Goal: Check status: Check status

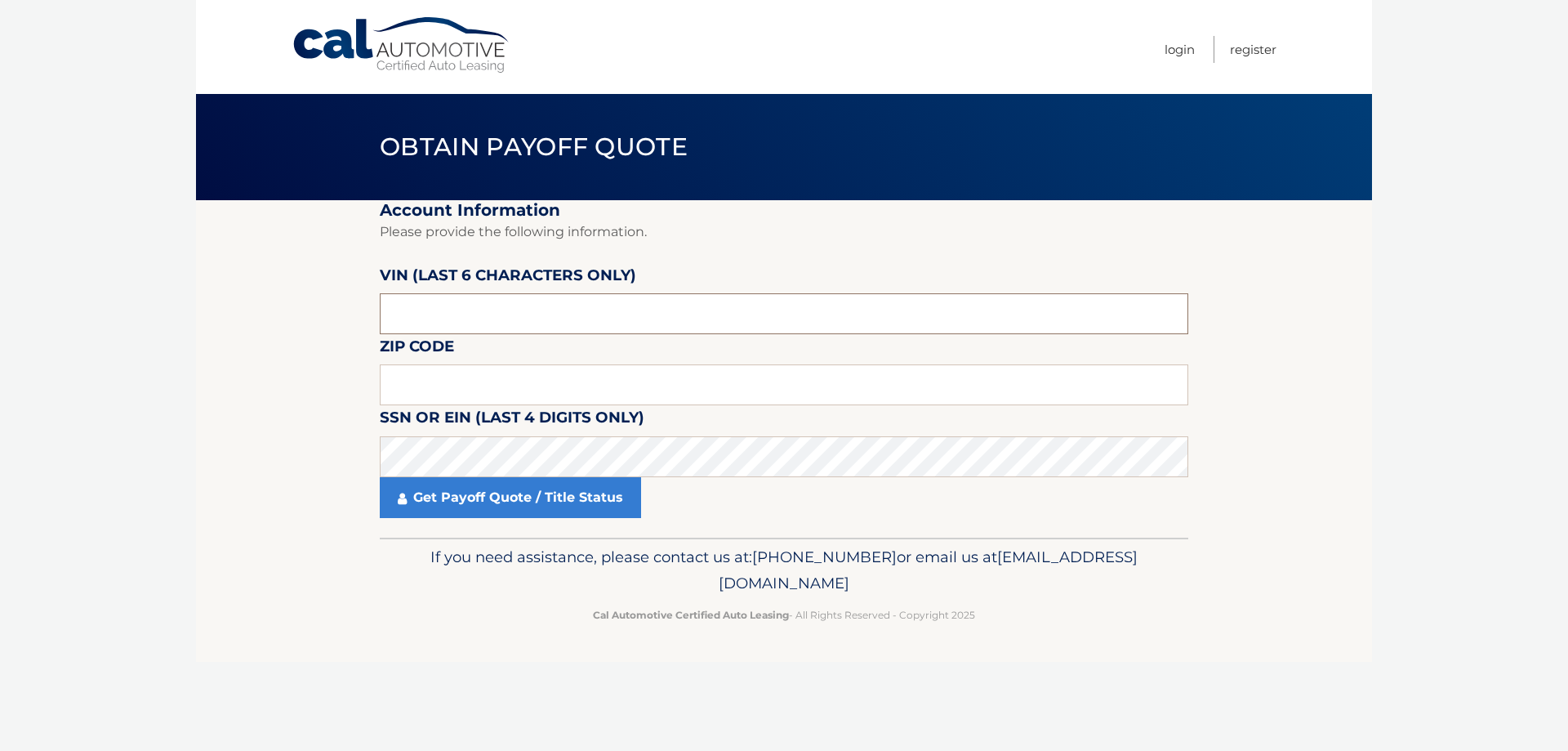
click at [461, 312] on input "text" at bounding box center [783, 313] width 808 height 41
type input "201081"
click at [495, 377] on input "text" at bounding box center [783, 385] width 808 height 41
type input "11561"
click at [478, 492] on link "Get Payoff Quote / Title Status" at bounding box center [510, 497] width 262 height 41
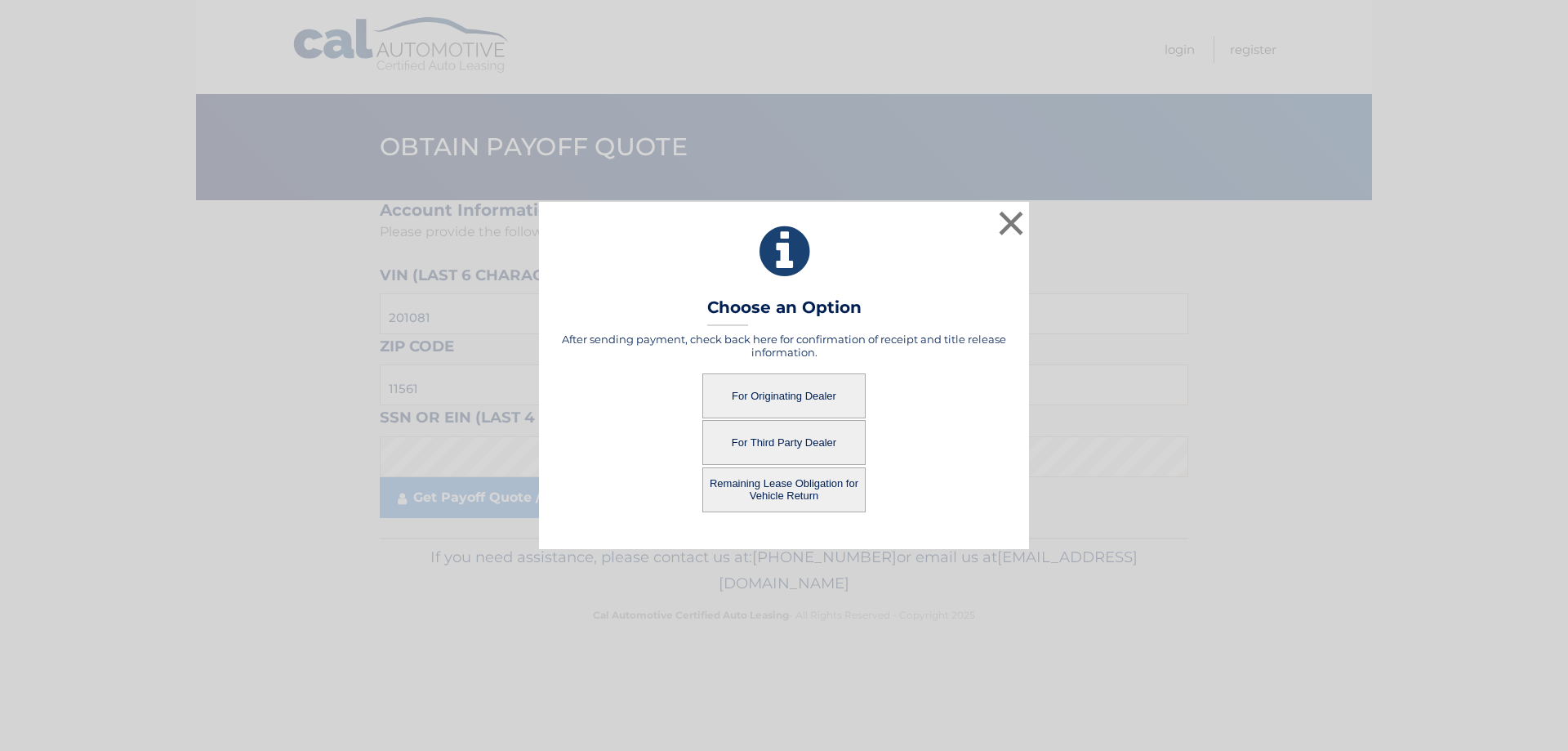
click at [797, 392] on button "For Originating Dealer" at bounding box center [784, 396] width 164 height 45
click at [786, 398] on button "For Originating Dealer" at bounding box center [784, 396] width 164 height 45
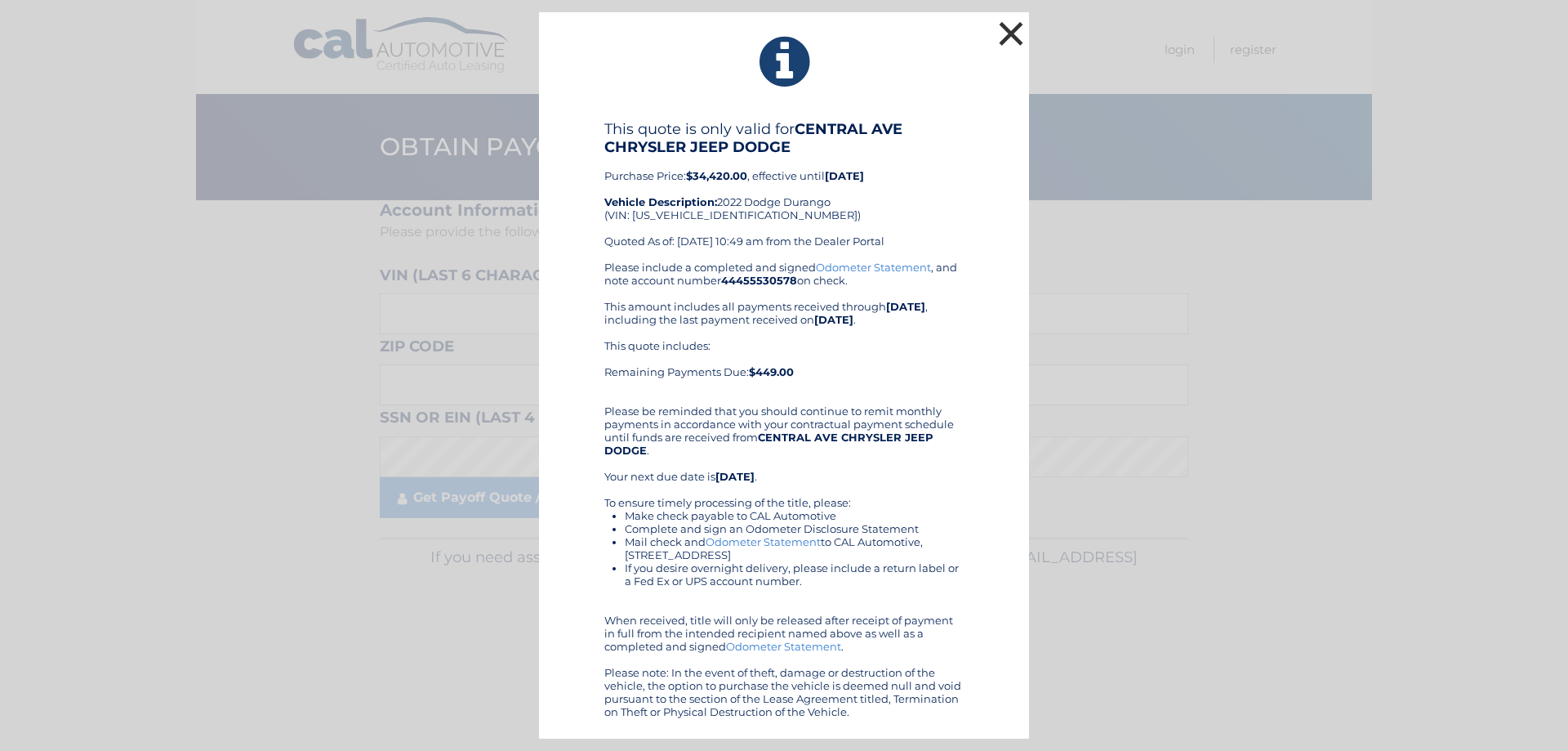
click at [1014, 30] on button "×" at bounding box center [1011, 34] width 33 height 33
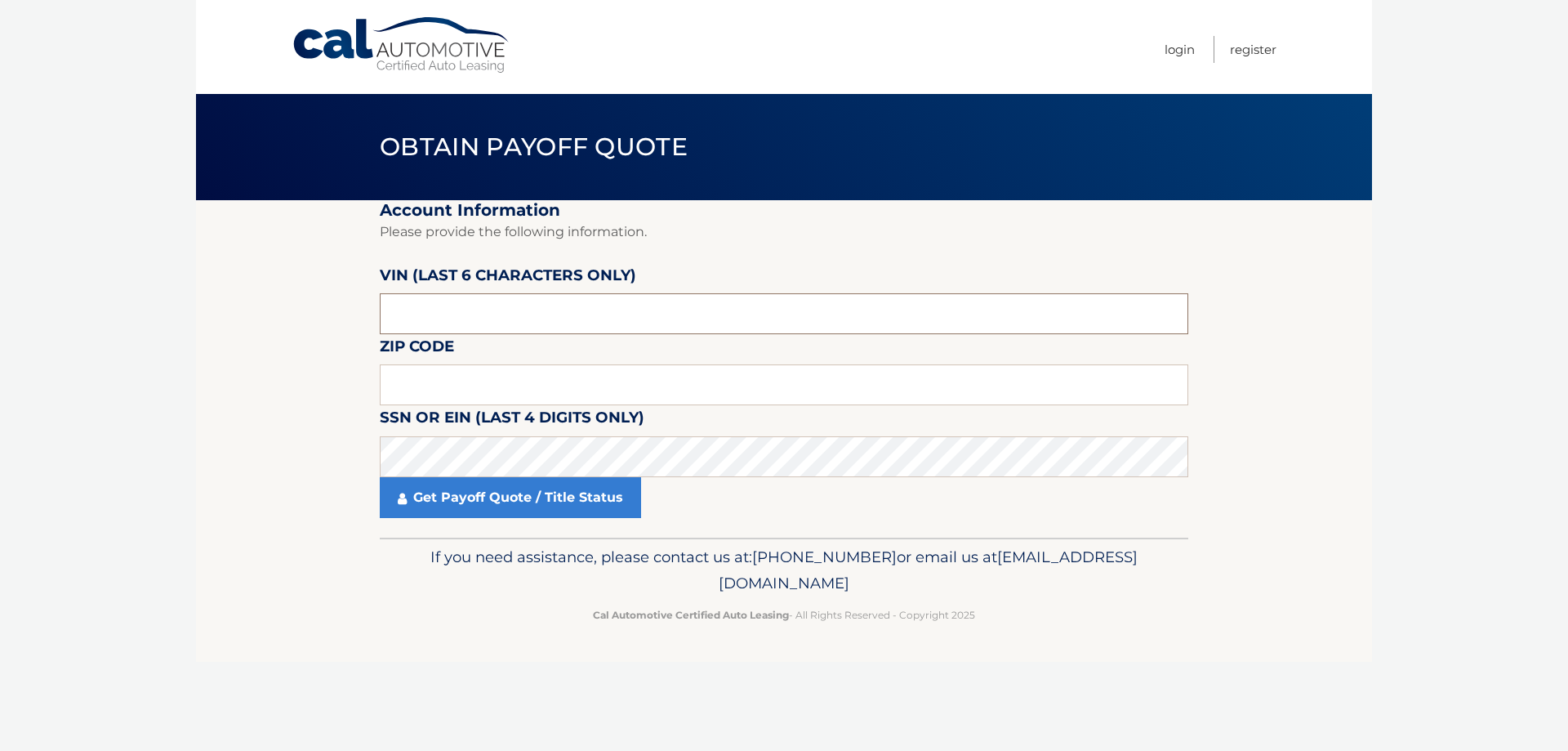
click at [500, 294] on input "text" at bounding box center [783, 313] width 808 height 41
type input "201081"
type input "11561"
click at [580, 507] on link "Get Payoff Quote / Title Status" at bounding box center [510, 497] width 262 height 41
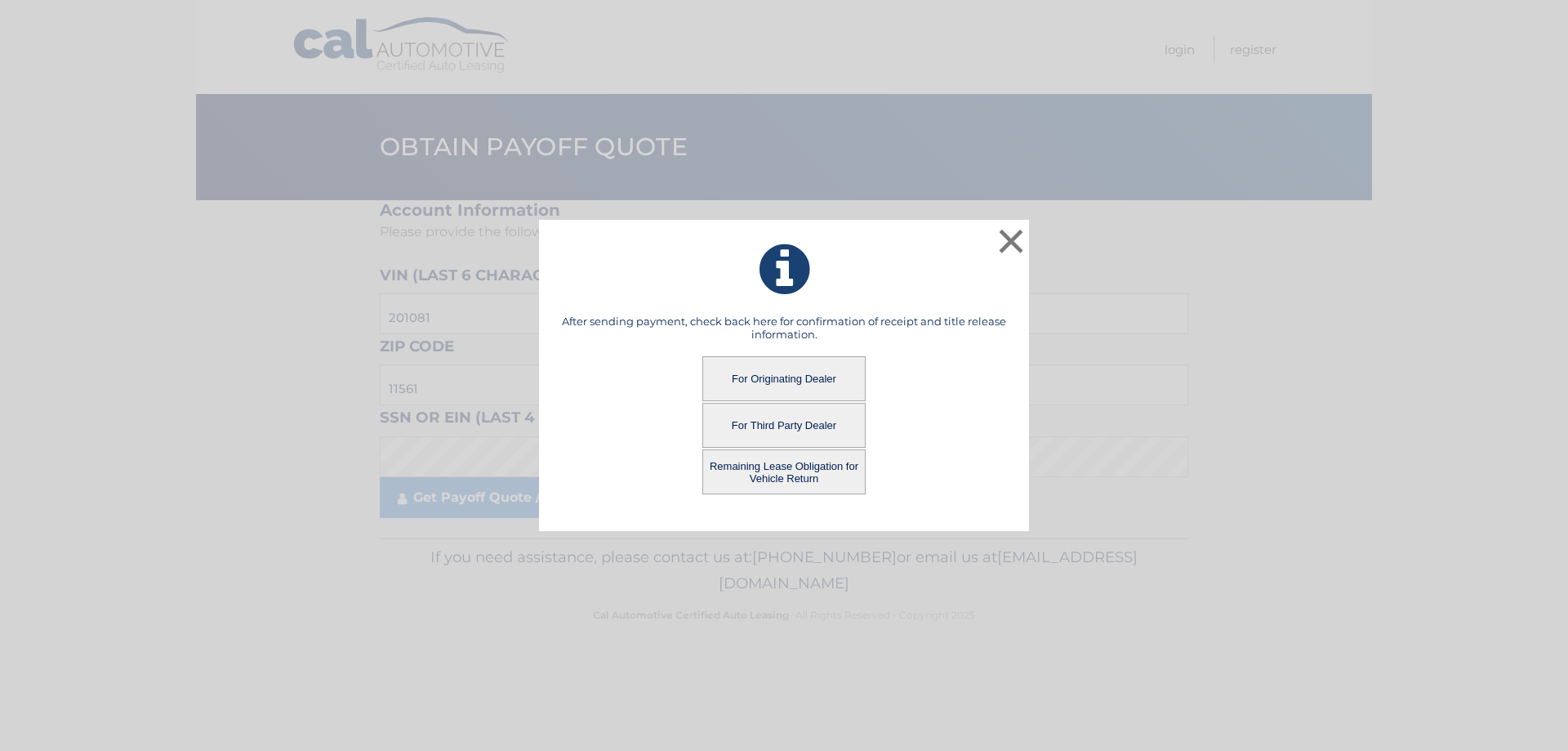
click at [780, 483] on button "Remaining Lease Obligation for Vehicle Return" at bounding box center [784, 472] width 164 height 45
click at [781, 479] on button "Remaining Lease Obligation for Vehicle Return" at bounding box center [784, 472] width 164 height 45
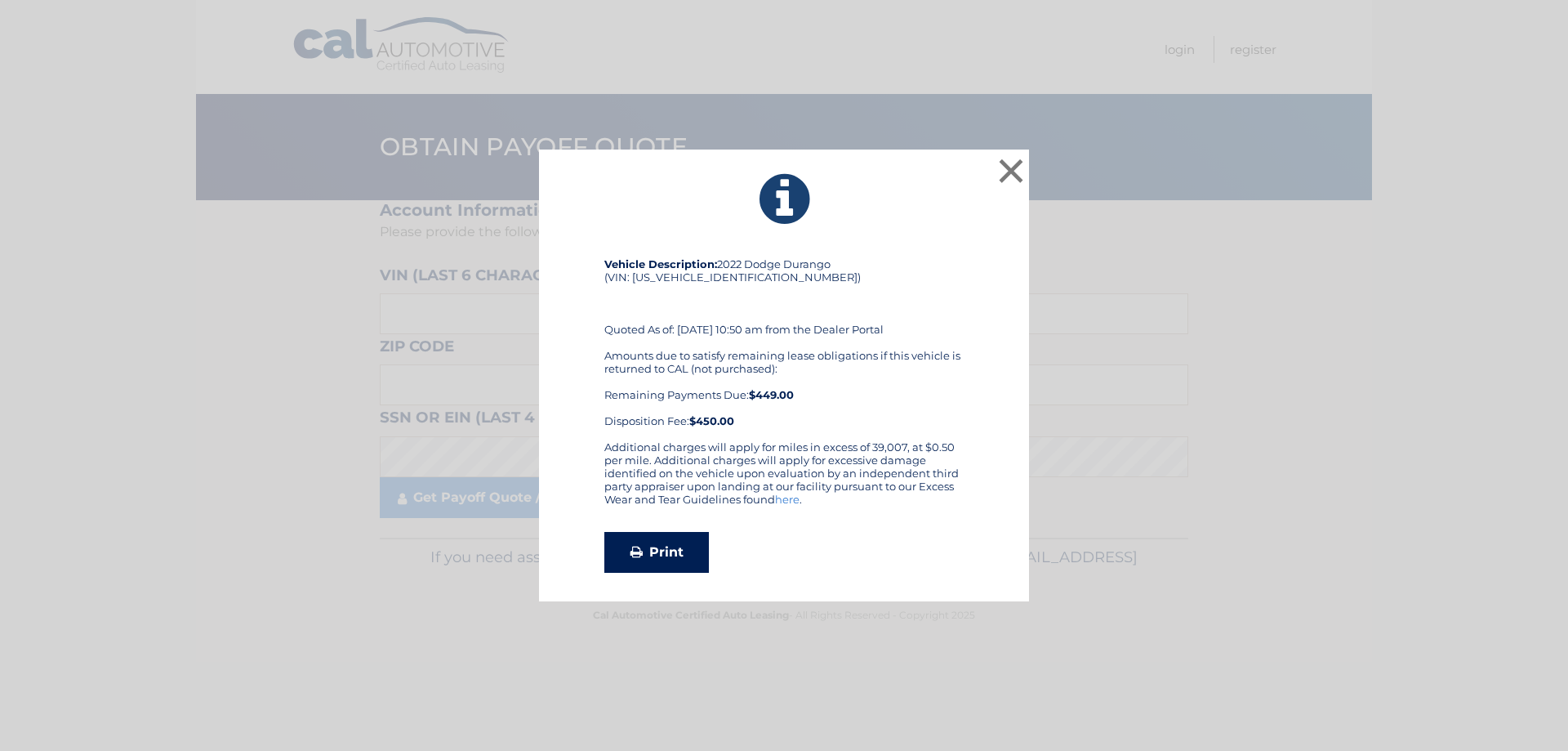
click at [689, 547] on link "Print" at bounding box center [657, 552] width 105 height 41
